Goal: Task Accomplishment & Management: Manage account settings

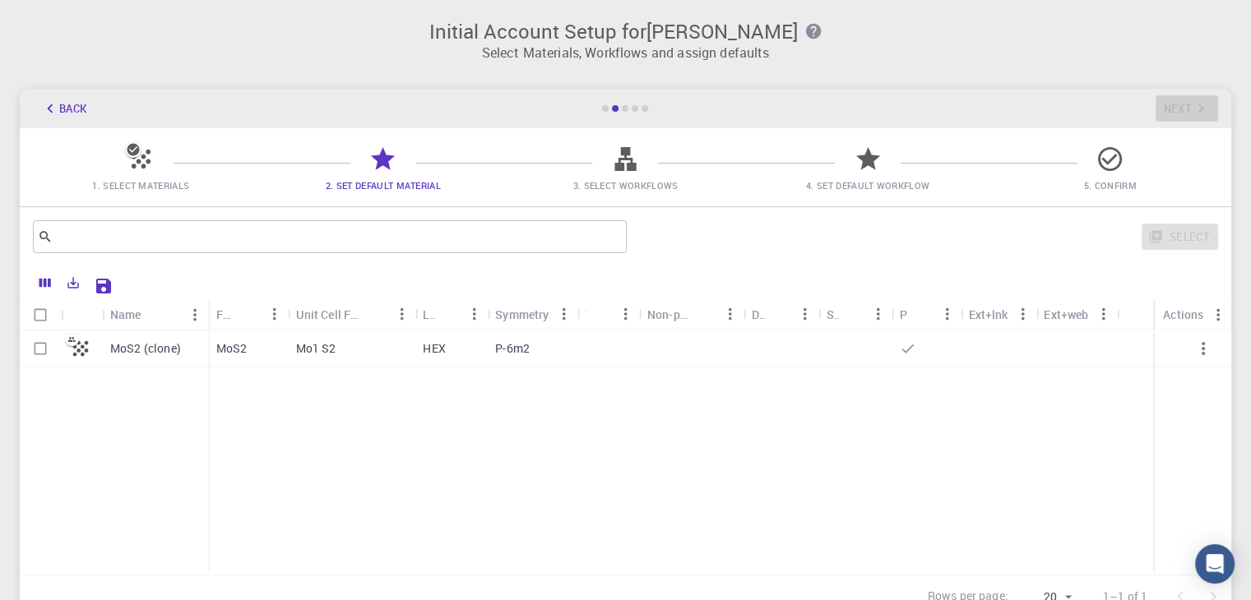
click at [619, 158] on icon at bounding box center [624, 159] width 21 height 24
click at [625, 164] on icon at bounding box center [625, 159] width 29 height 29
click at [135, 343] on p "MoS2 (clone)" at bounding box center [145, 349] width 71 height 16
checkbox input "true"
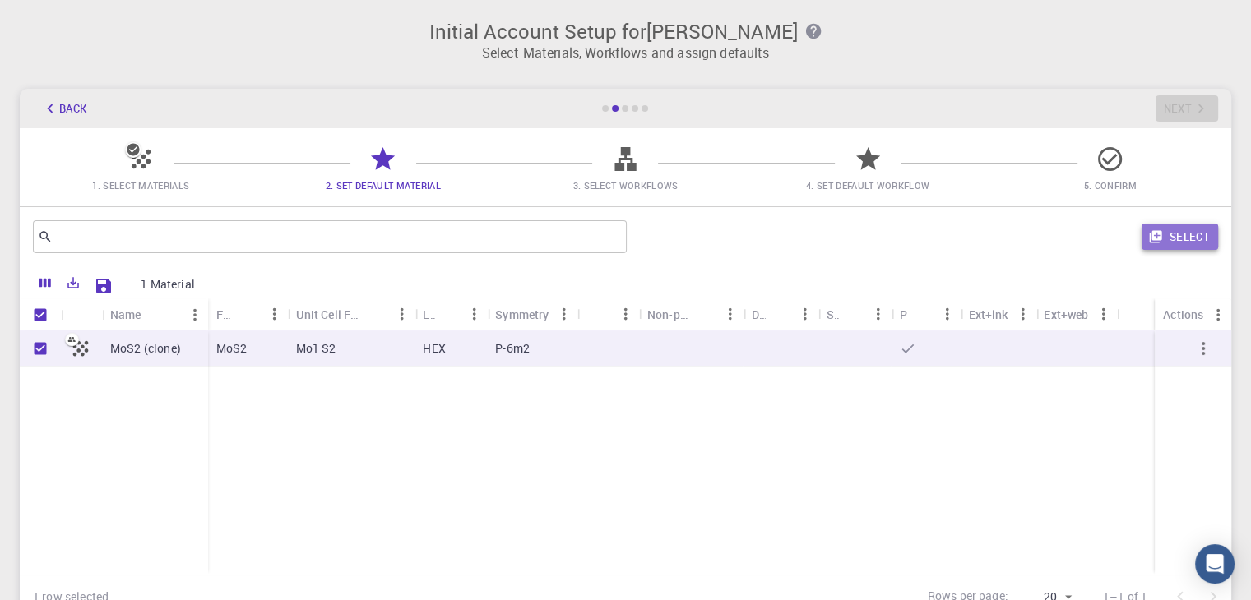
click at [1194, 237] on button "Select" at bounding box center [1180, 237] width 76 height 26
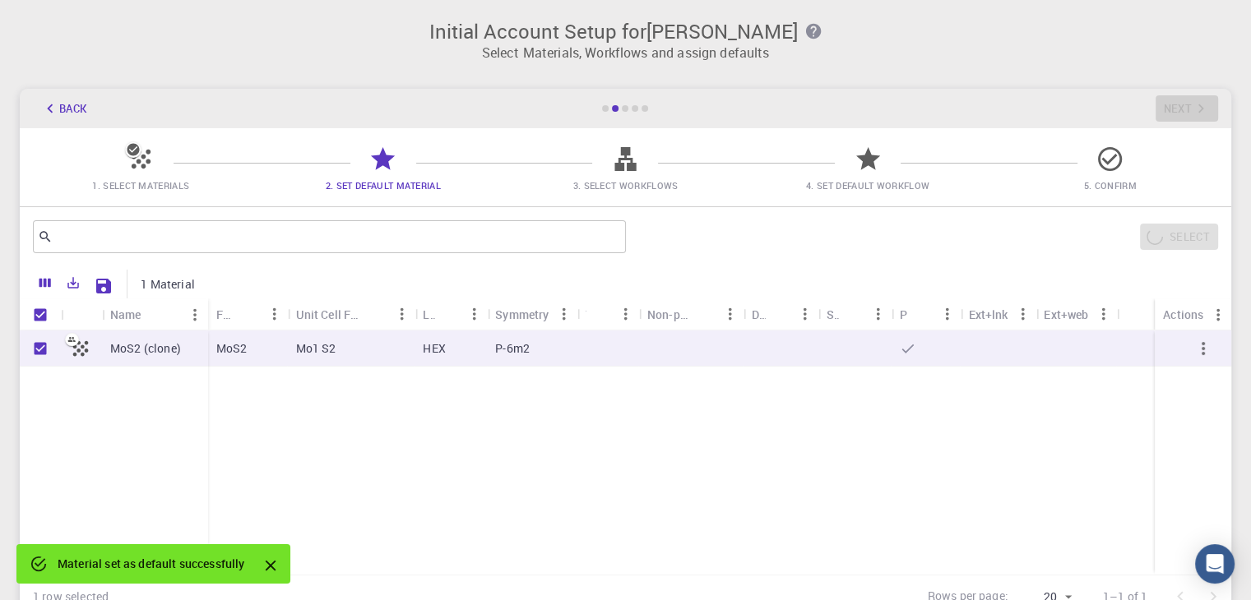
click at [271, 560] on icon "Close" at bounding box center [271, 566] width 18 height 18
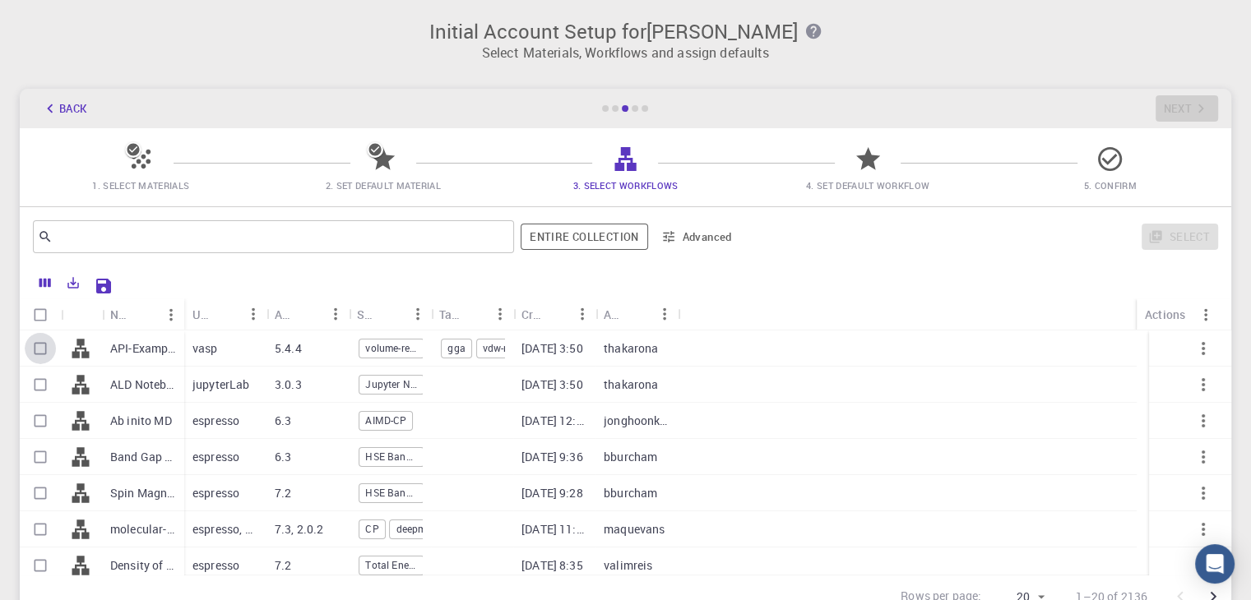
click at [36, 350] on input "Select row" at bounding box center [40, 348] width 31 height 31
checkbox input "true"
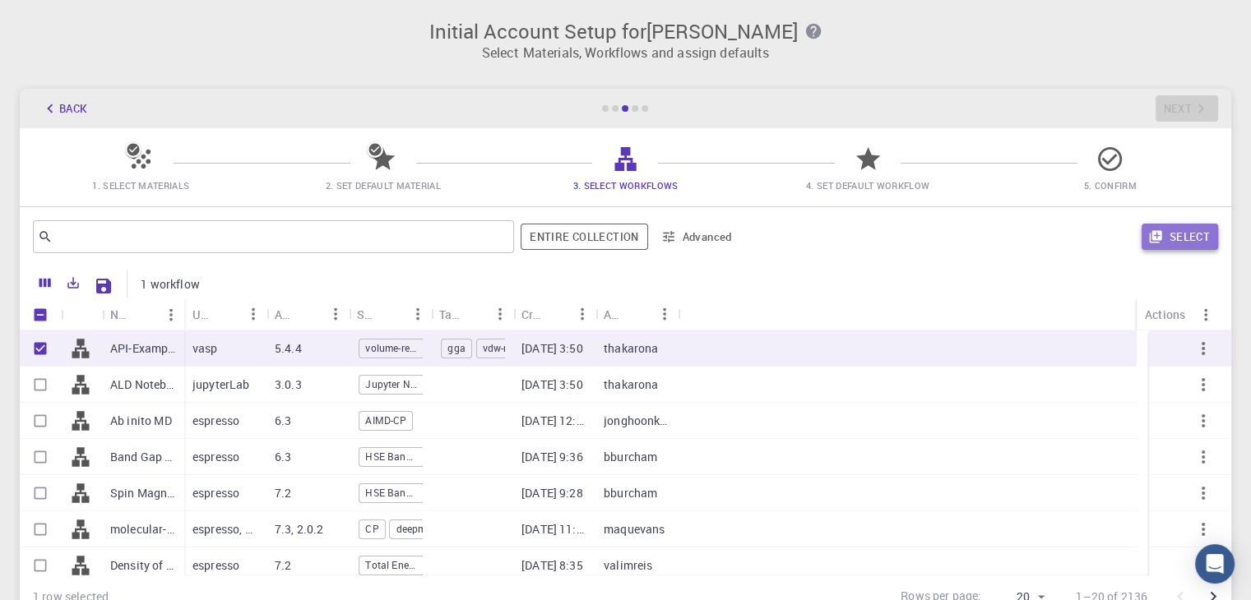
click at [1184, 234] on button "Select" at bounding box center [1180, 237] width 76 height 26
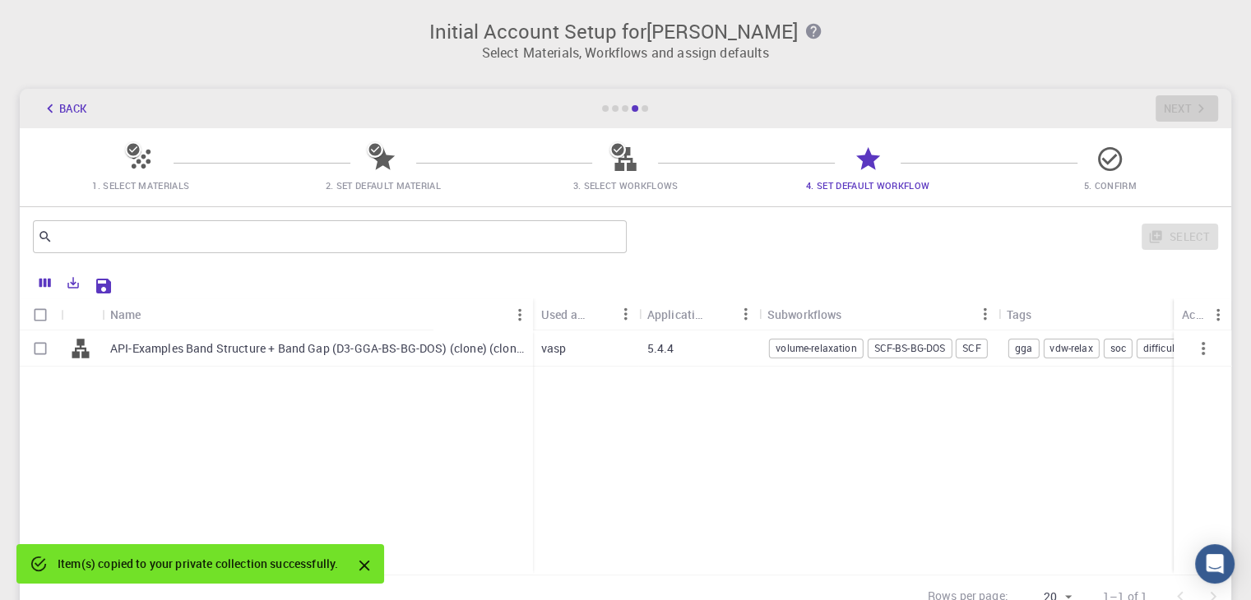
click at [30, 354] on input "Select row" at bounding box center [40, 348] width 31 height 31
checkbox input "true"
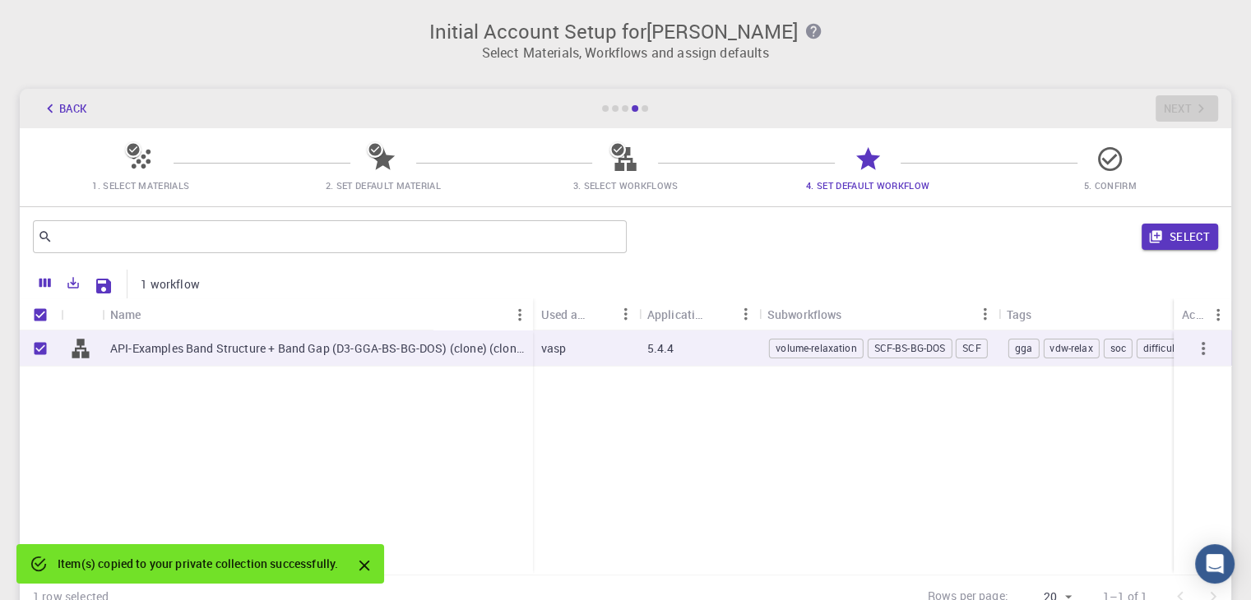
click at [1219, 253] on div "​ Select" at bounding box center [626, 236] width 1212 height 59
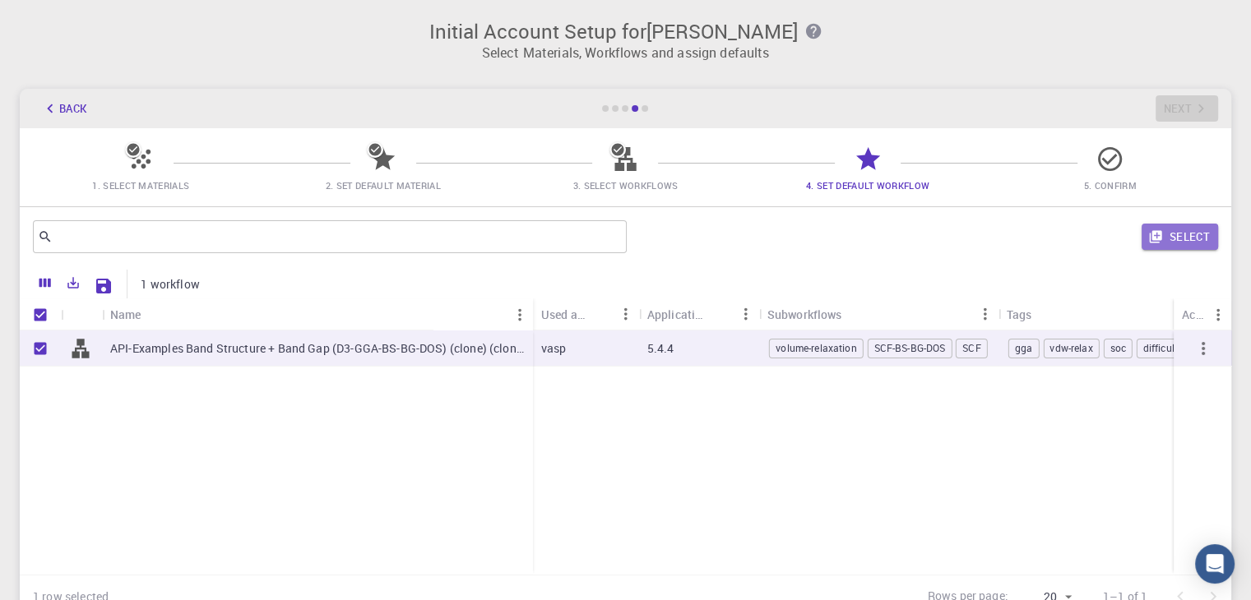
click at [1199, 241] on button "Select" at bounding box center [1180, 237] width 76 height 26
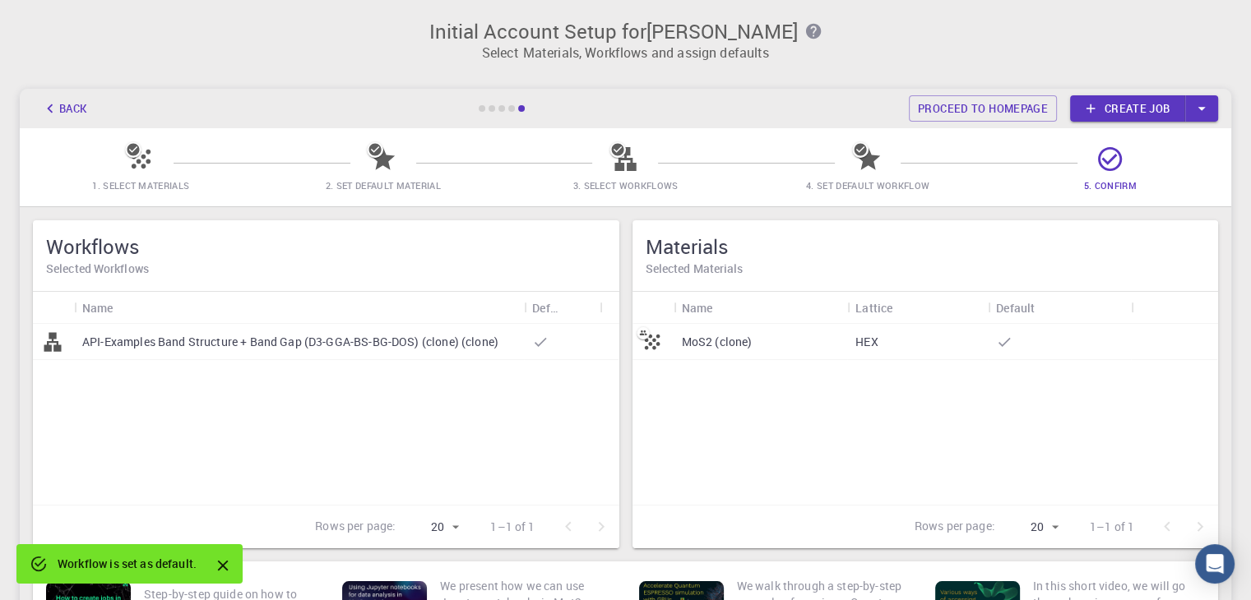
click at [1115, 109] on link "Create job" at bounding box center [1127, 108] width 115 height 26
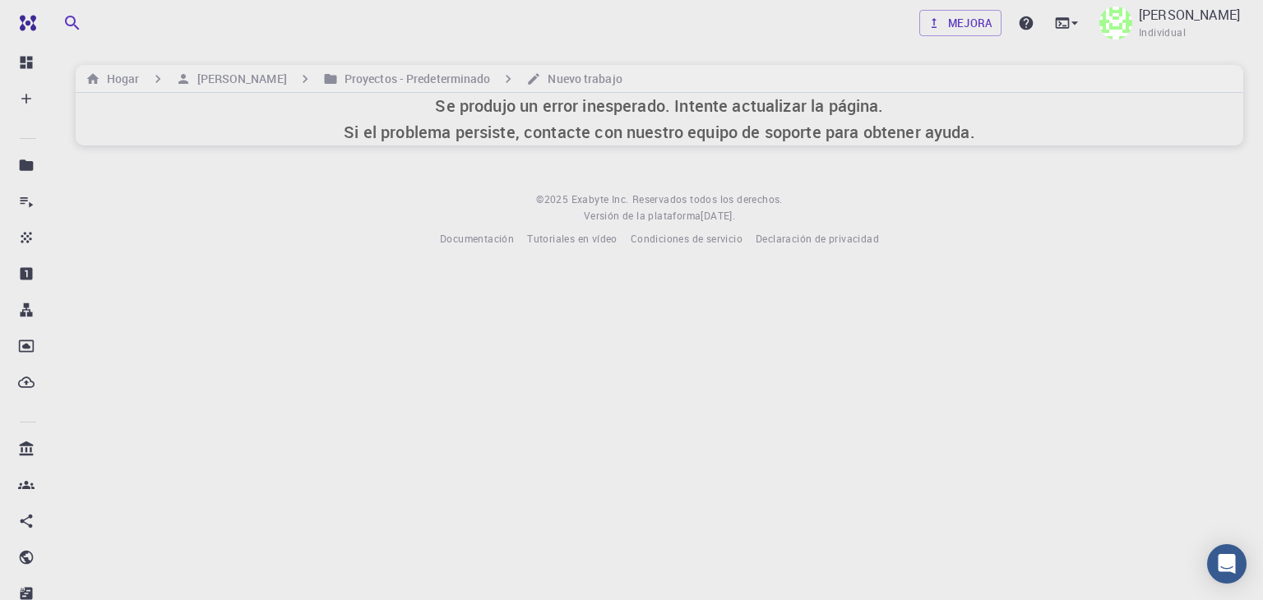
click at [495, 335] on body "Gratis Panel Crear Nuevo trabajo Nuevo material Crear material Subir archivo Im…" at bounding box center [631, 300] width 1263 height 600
click at [1231, 6] on font "[PERSON_NAME]" at bounding box center [1189, 15] width 101 height 18
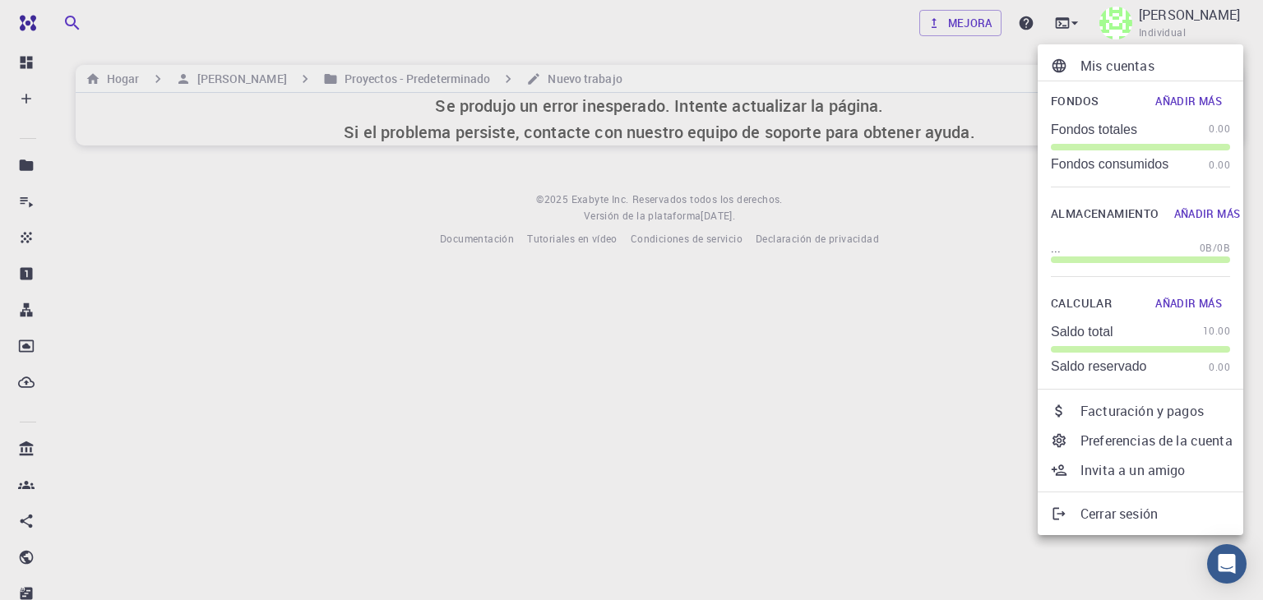
click at [1095, 443] on font "Preferencias de la cuenta" at bounding box center [1157, 441] width 152 height 18
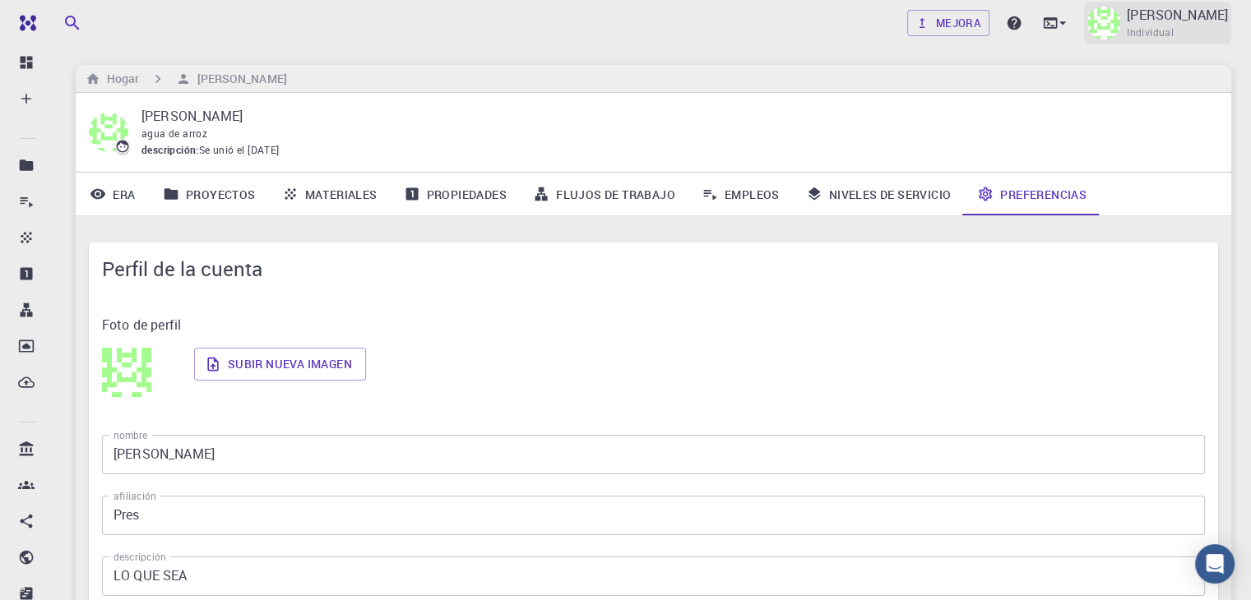
click at [1193, 22] on font "[PERSON_NAME]" at bounding box center [1177, 15] width 101 height 18
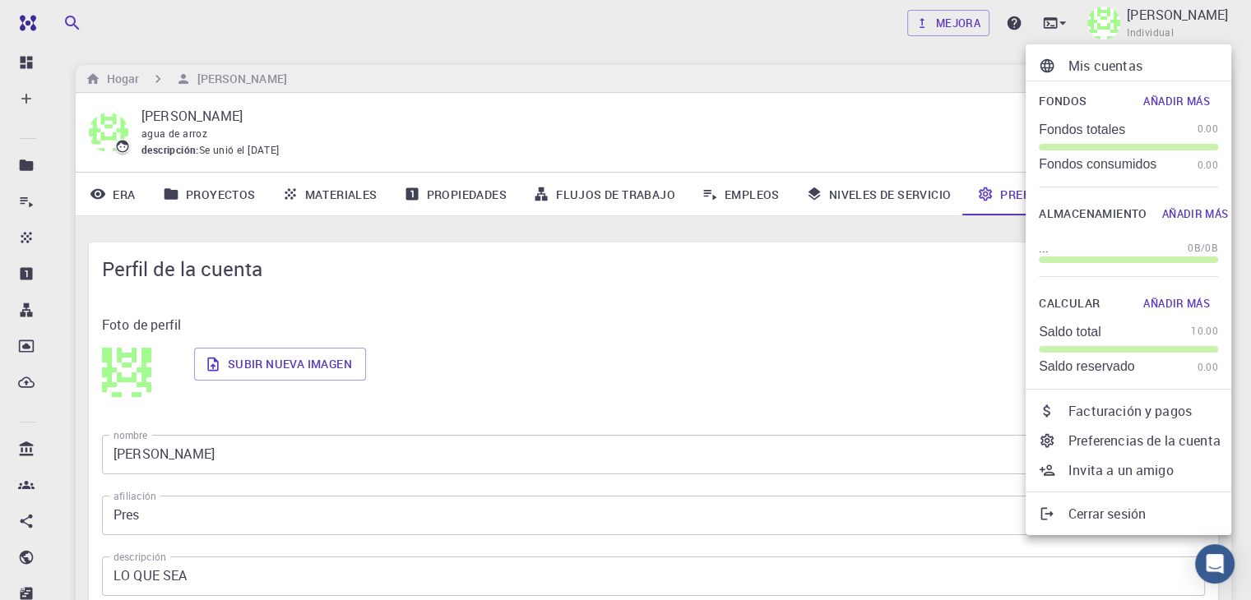
drag, startPoint x: 1098, startPoint y: 76, endPoint x: 1087, endPoint y: 108, distance: 33.0
click at [1098, 76] on li "Mis cuentas" at bounding box center [1129, 66] width 206 height 30
